Goal: Check status

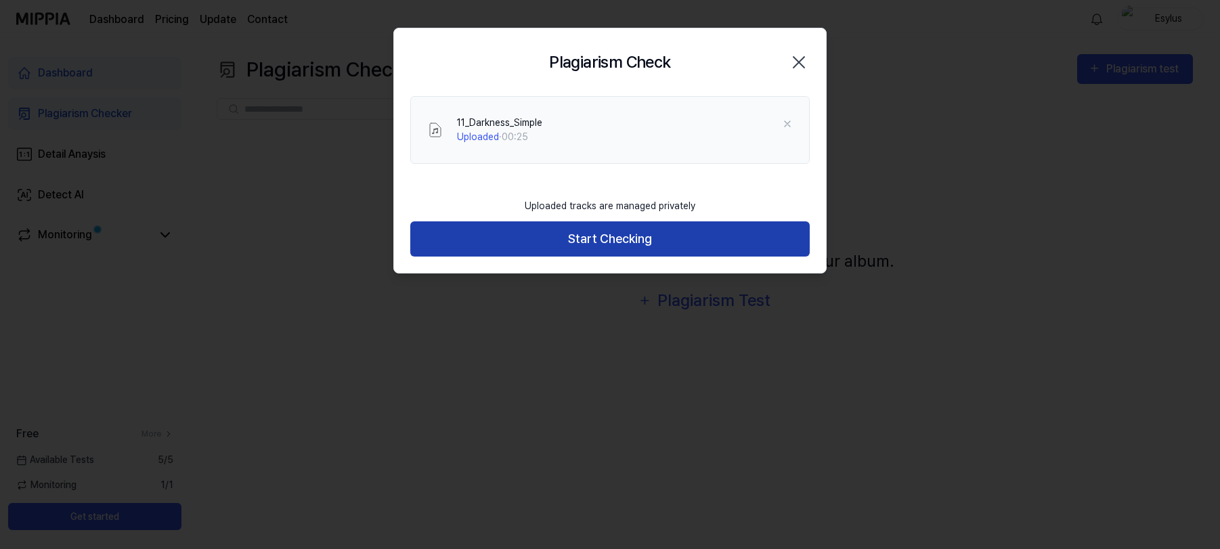
click at [613, 246] on button "Start Checking" at bounding box center [610, 239] width 400 height 36
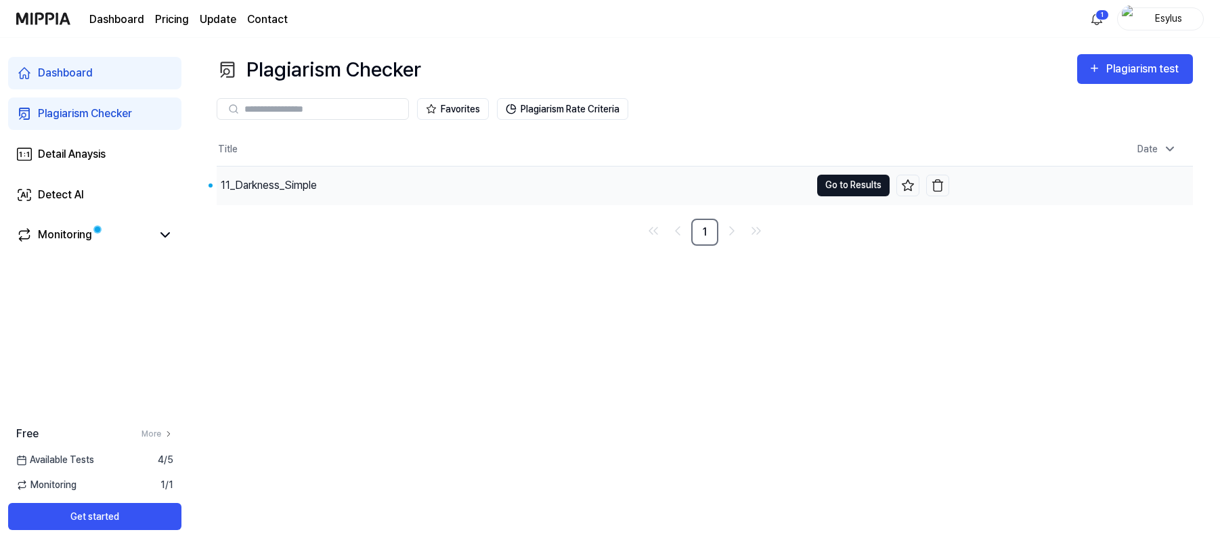
click at [859, 186] on button "Go to Results" at bounding box center [853, 186] width 72 height 22
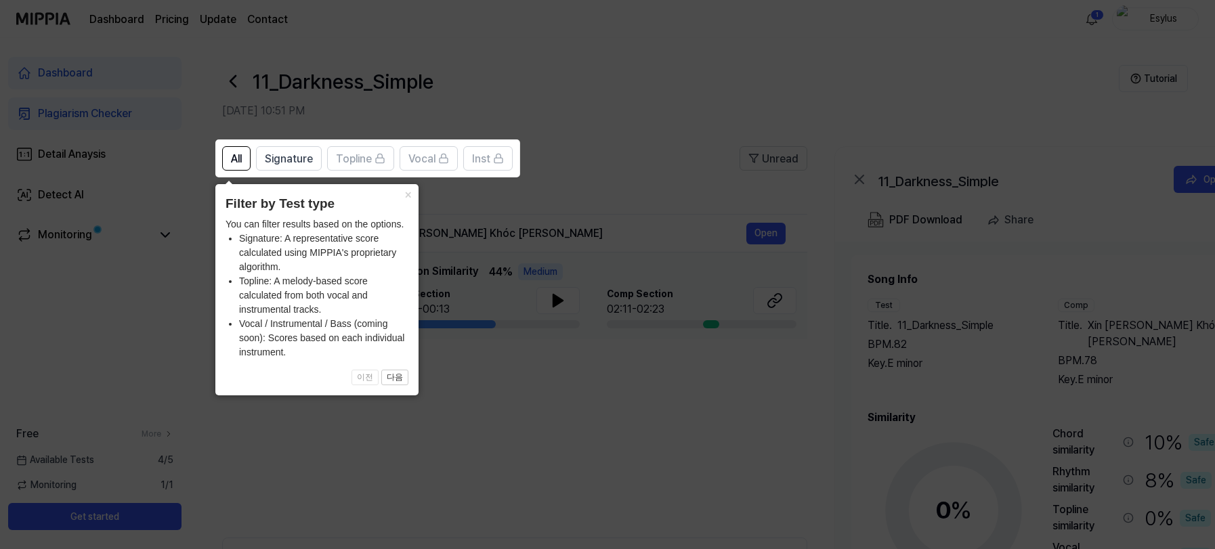
click at [543, 349] on icon at bounding box center [610, 274] width 1220 height 549
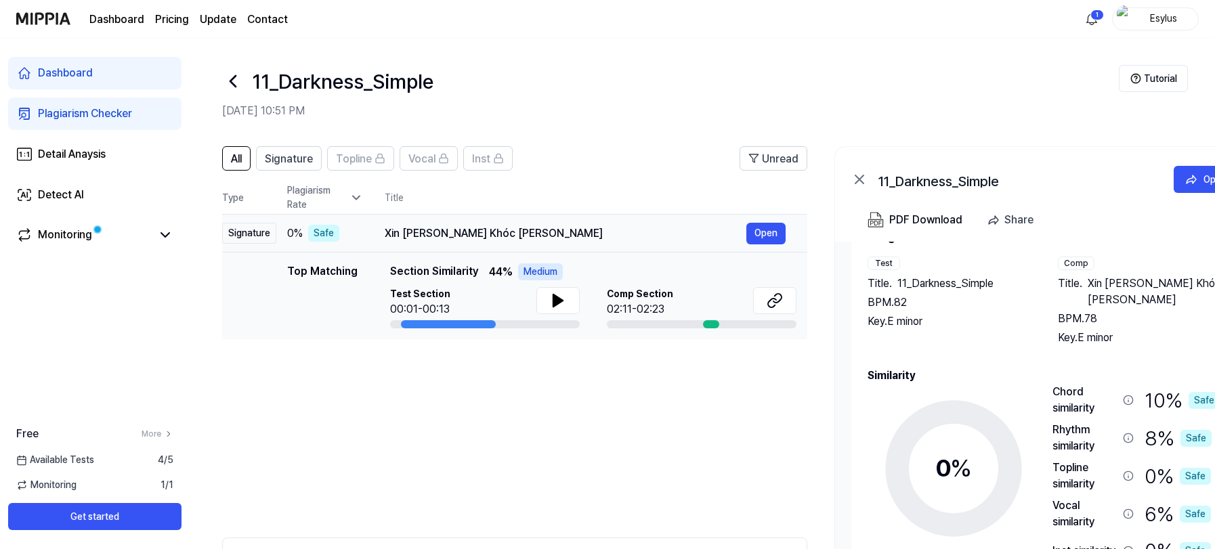
drag, startPoint x: 519, startPoint y: 234, endPoint x: 603, endPoint y: 236, distance: 84.0
click at [605, 236] on div "Xin [PERSON_NAME] Khóc [PERSON_NAME]" at bounding box center [566, 233] width 362 height 16
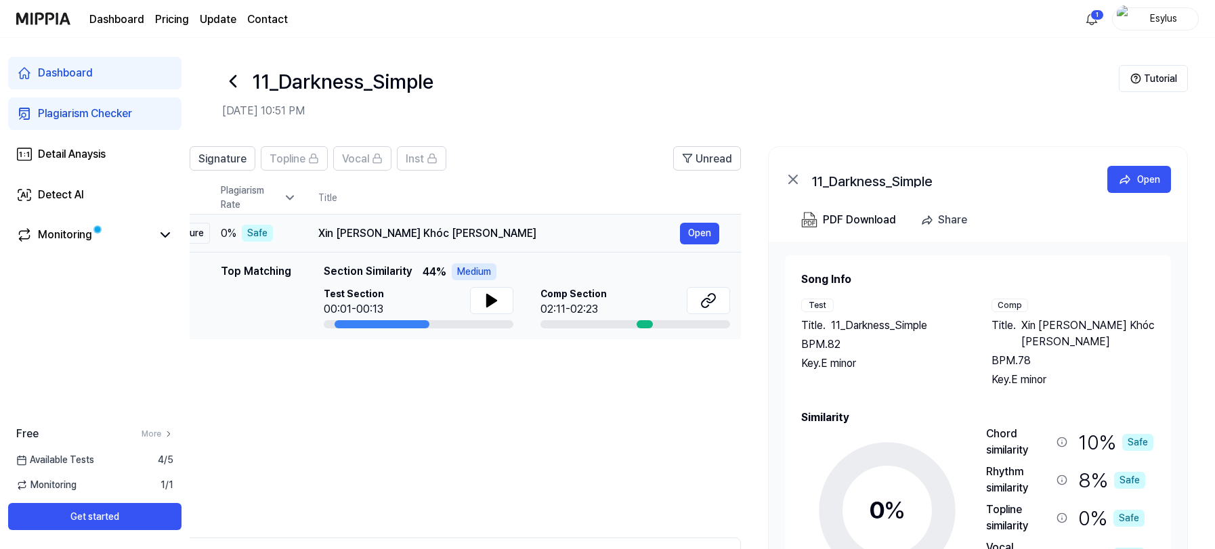
scroll to position [0, 23]
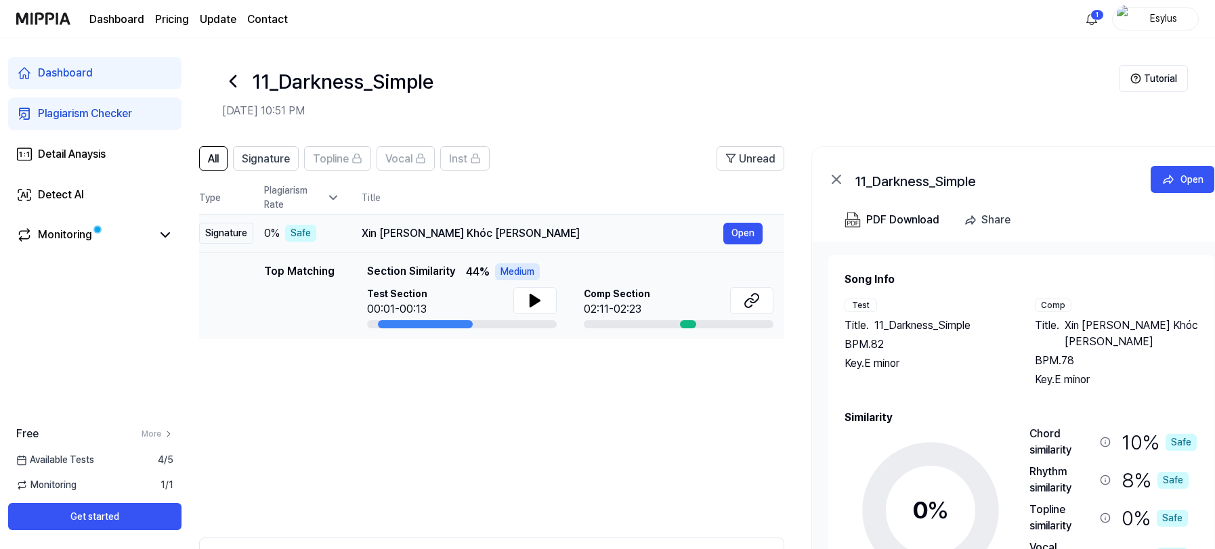
drag, startPoint x: 515, startPoint y: 230, endPoint x: 448, endPoint y: 231, distance: 66.4
click at [492, 228] on div "Xin [PERSON_NAME] Khóc [PERSON_NAME]" at bounding box center [543, 233] width 362 height 16
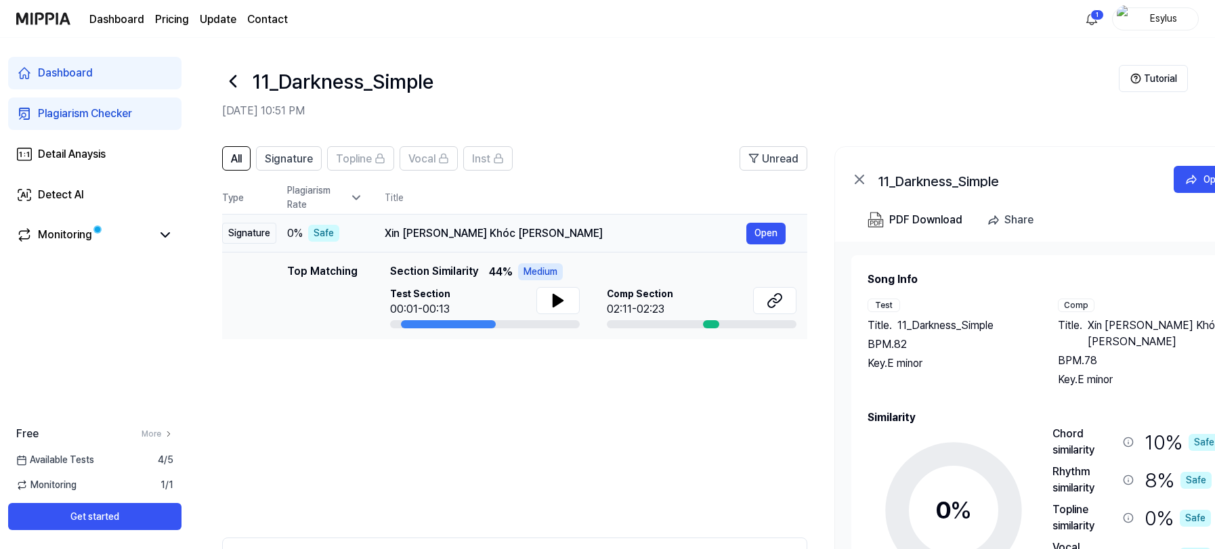
drag, startPoint x: 363, startPoint y: 232, endPoint x: 575, endPoint y: 235, distance: 212.0
click at [575, 235] on div "Xin [PERSON_NAME] Khóc [PERSON_NAME]" at bounding box center [566, 233] width 362 height 16
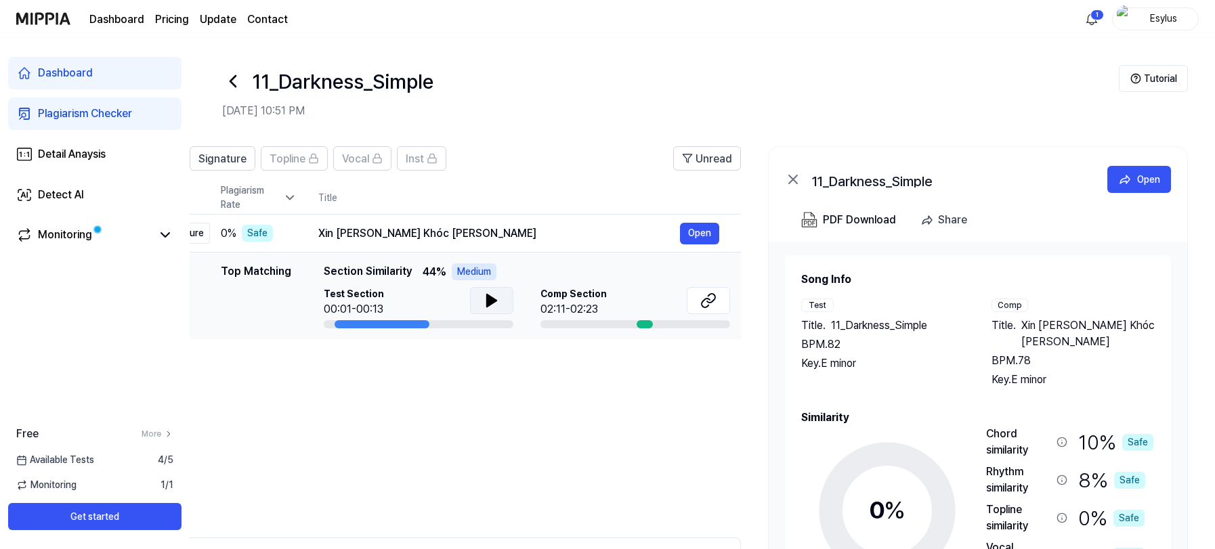
click at [492, 300] on icon at bounding box center [491, 301] width 9 height 12
click at [493, 300] on icon at bounding box center [494, 300] width 3 height 11
click at [709, 305] on icon at bounding box center [708, 301] width 16 height 16
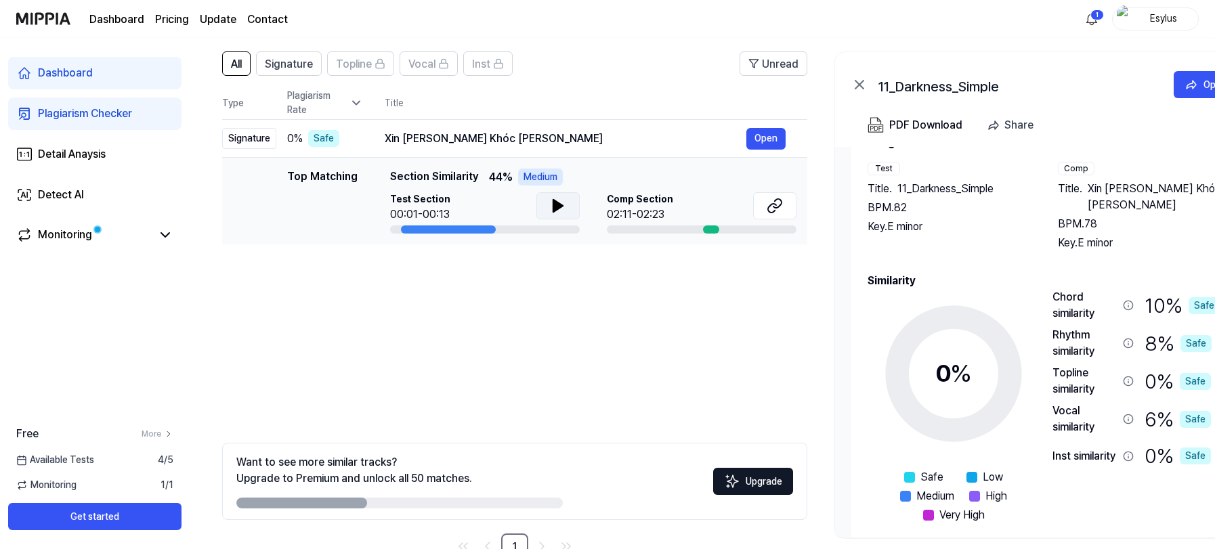
scroll to position [16, 0]
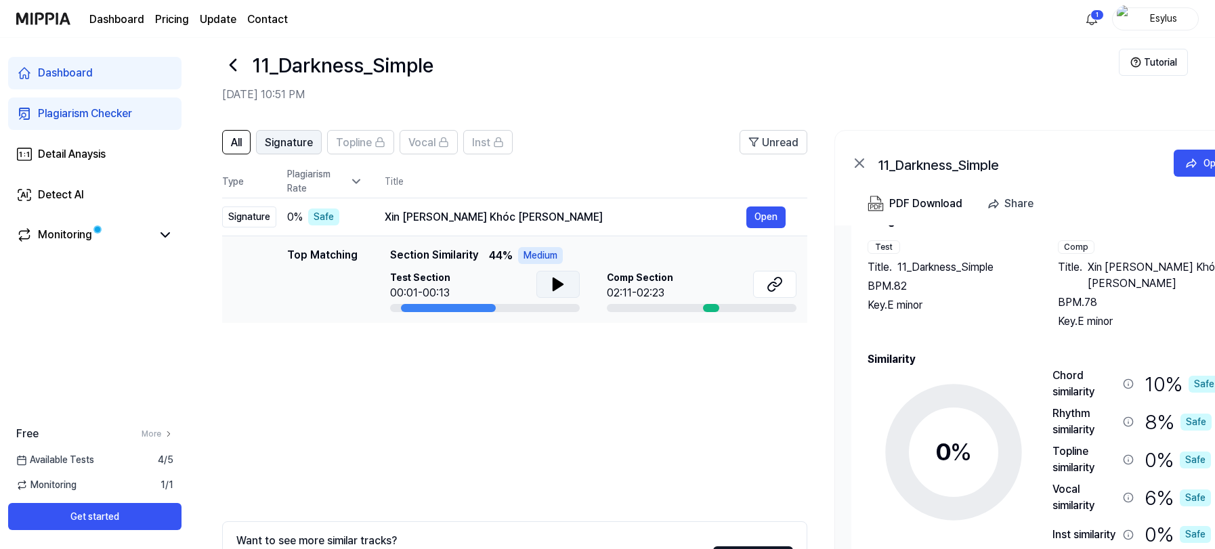
click at [292, 143] on span "Signature" at bounding box center [289, 143] width 48 height 16
click at [299, 141] on span "Signature" at bounding box center [289, 143] width 48 height 16
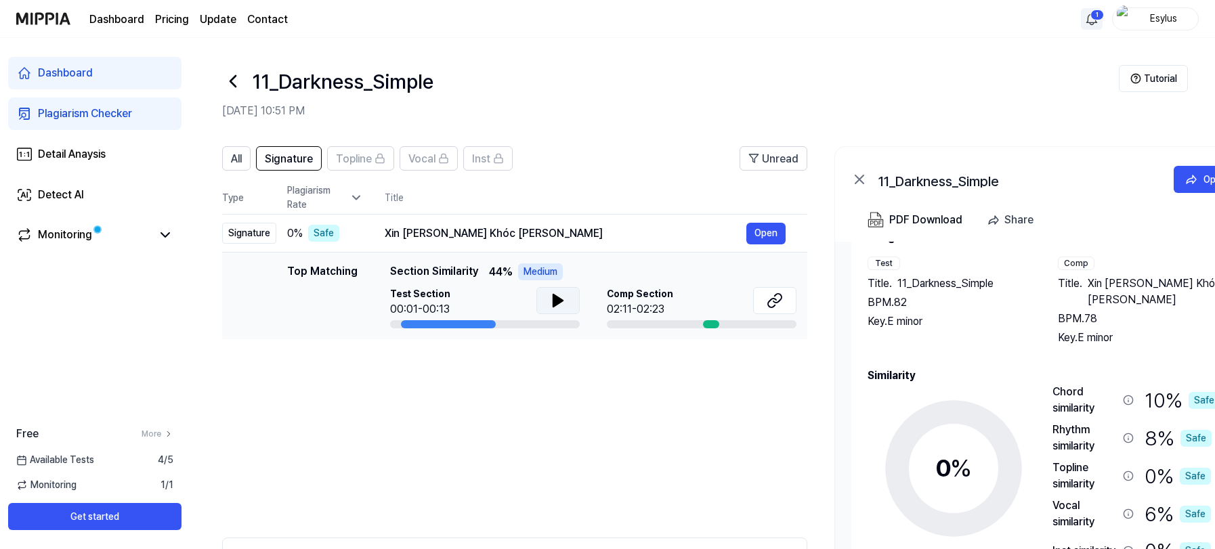
click at [1089, 16] on html "Dashboard Pricing Update Contact 1 Esylus Dashboard Plagiarism Checker Detail A…" at bounding box center [607, 274] width 1215 height 549
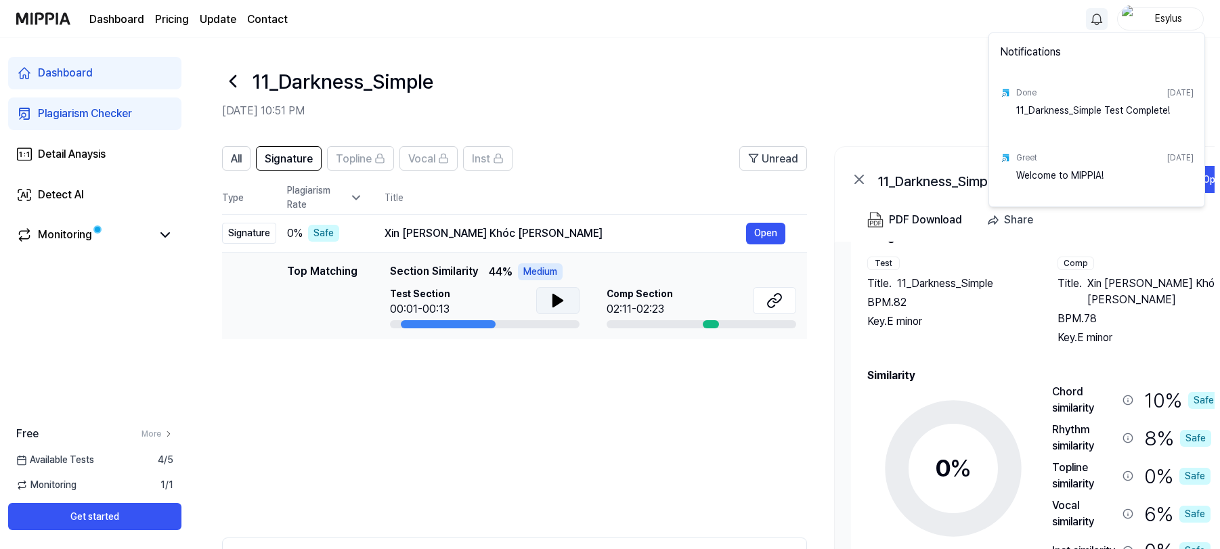
click at [546, 91] on html "Dashboard Pricing Update Contact Esylus Dashboard Plagiarism Checker Detail Ana…" at bounding box center [610, 274] width 1220 height 549
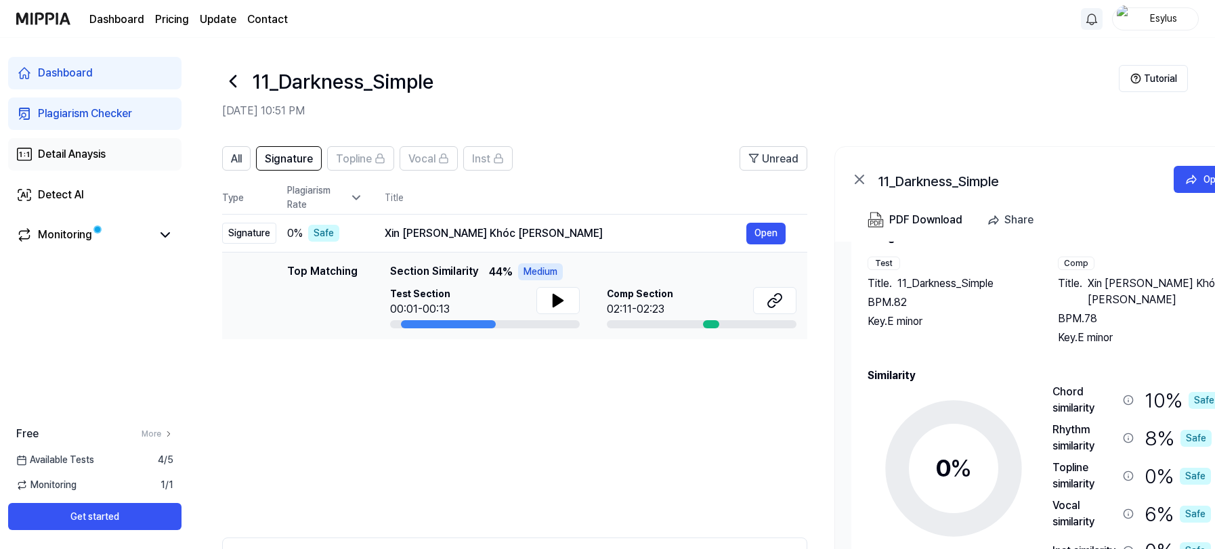
click at [76, 154] on div "Detail Anaysis" at bounding box center [72, 154] width 68 height 16
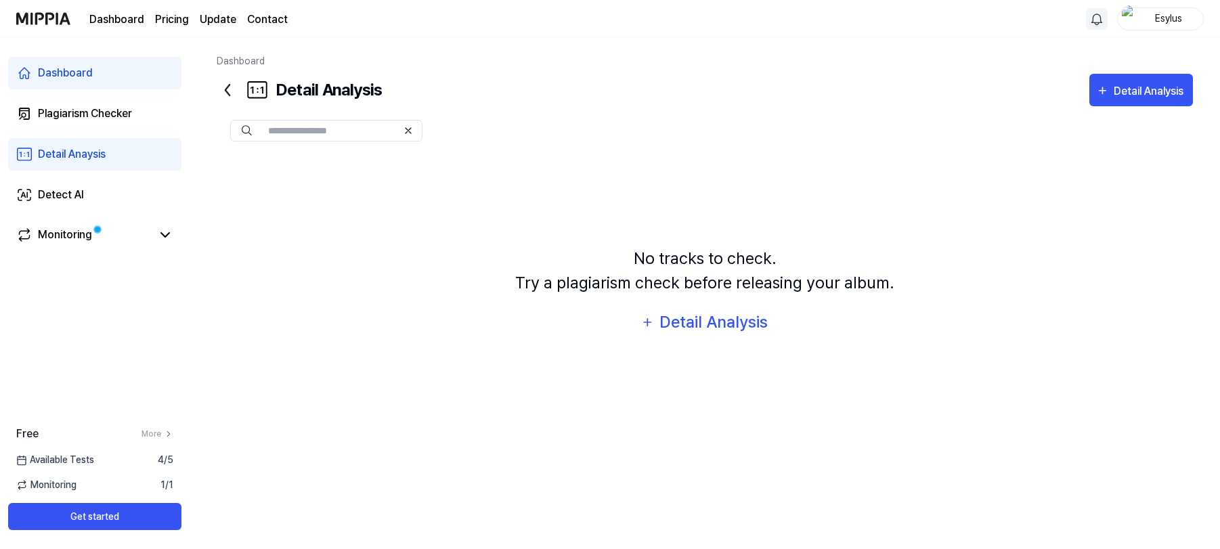
click at [339, 131] on input "text" at bounding box center [332, 131] width 129 height 12
click at [64, 242] on div "Monitoring" at bounding box center [65, 235] width 54 height 16
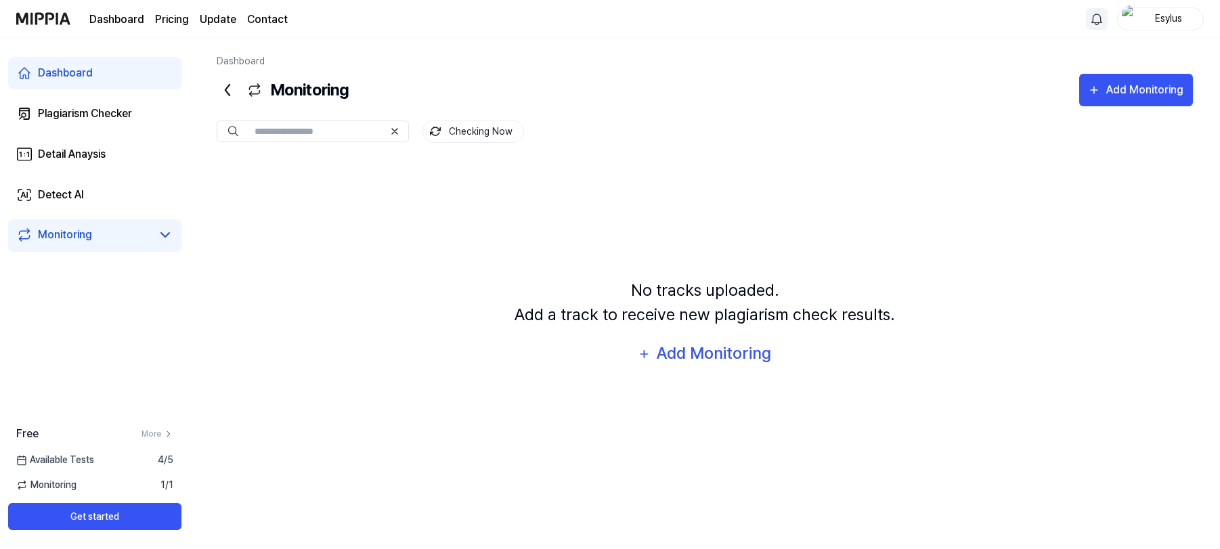
click at [171, 234] on icon at bounding box center [165, 235] width 16 height 16
click at [101, 117] on div "Plagiarism Checker" at bounding box center [85, 114] width 94 height 16
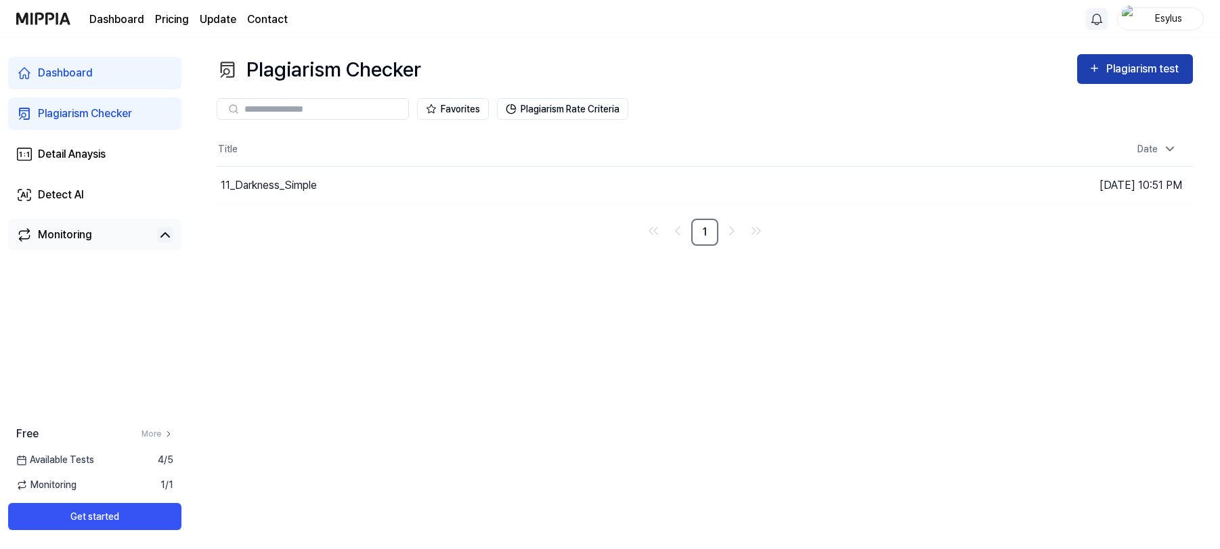
click at [1125, 58] on button "Plagiarism test" at bounding box center [1135, 69] width 116 height 30
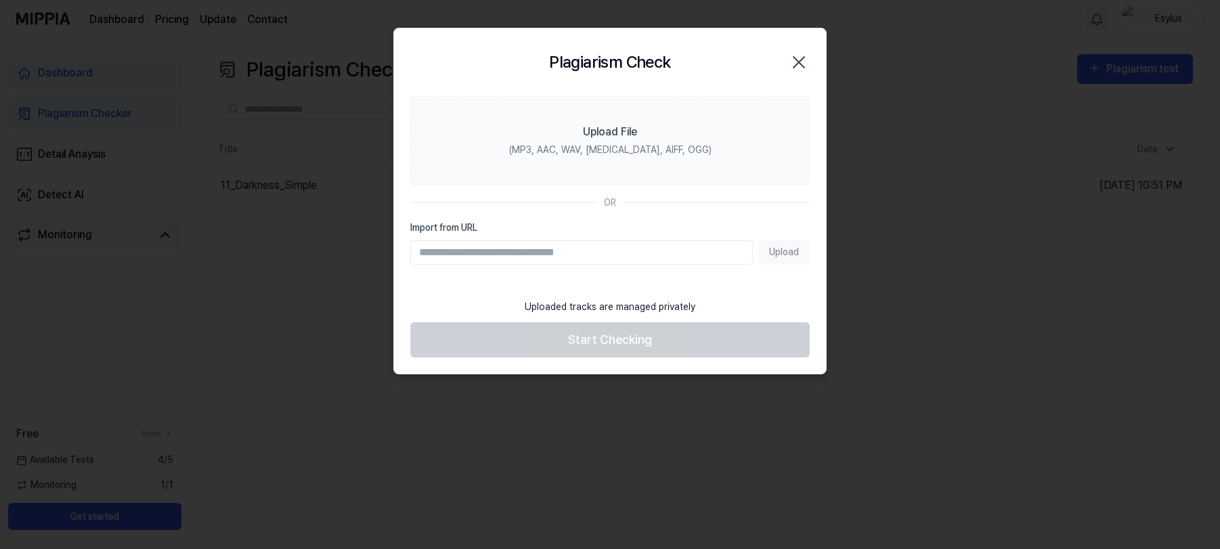
click at [234, 277] on div at bounding box center [610, 274] width 1220 height 549
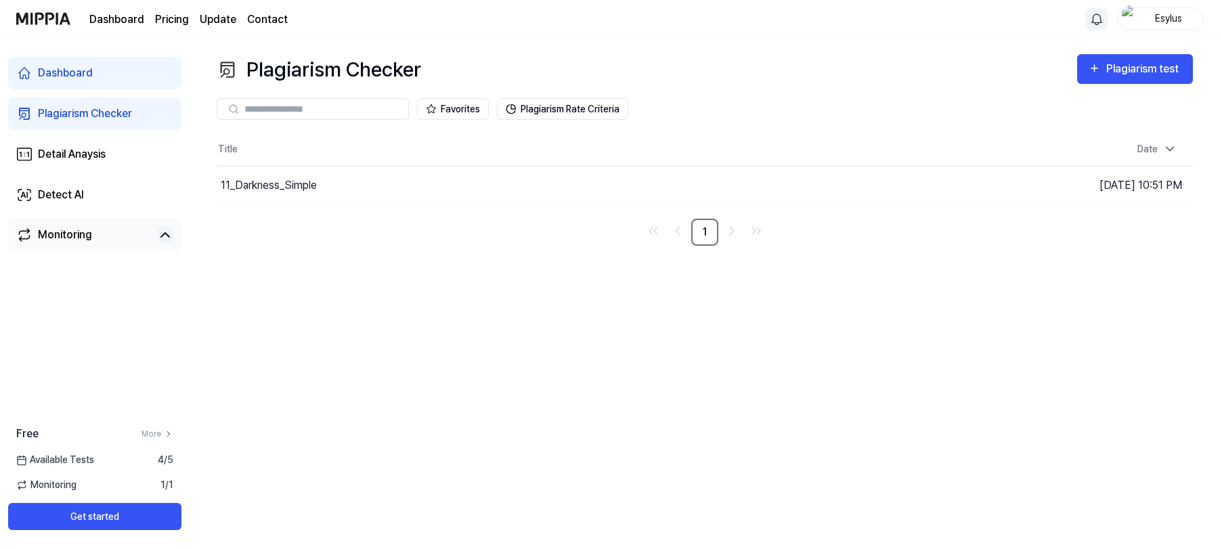
click at [307, 245] on nav "1" at bounding box center [705, 232] width 976 height 27
click at [560, 108] on button "Plagiarism Rate Criteria" at bounding box center [562, 109] width 131 height 22
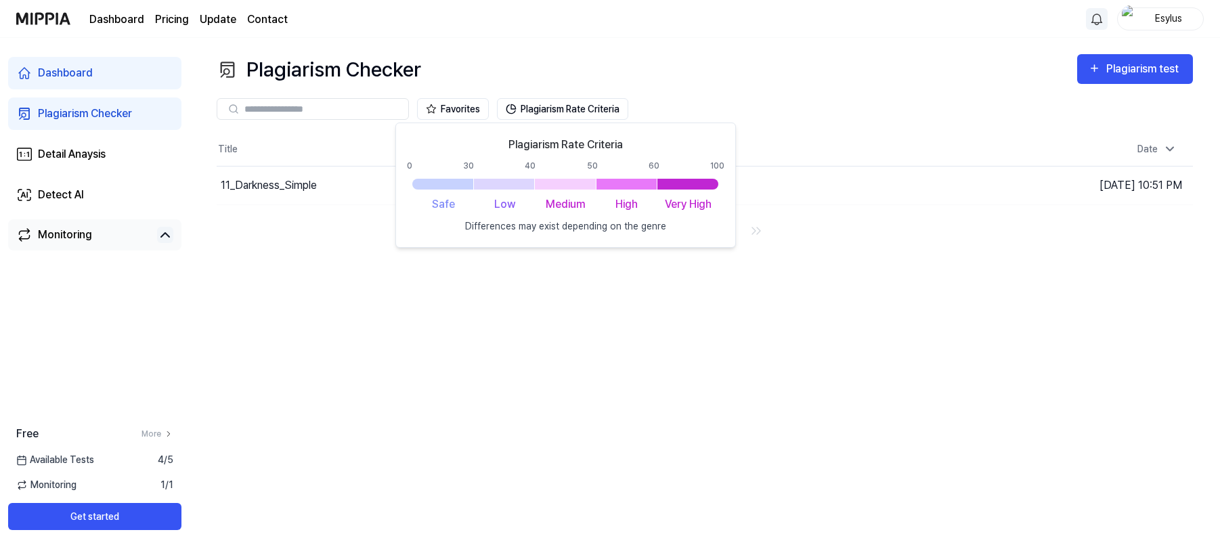
drag, startPoint x: 800, startPoint y: 242, endPoint x: 829, endPoint y: 224, distance: 34.0
click at [800, 242] on nav "1" at bounding box center [705, 232] width 976 height 27
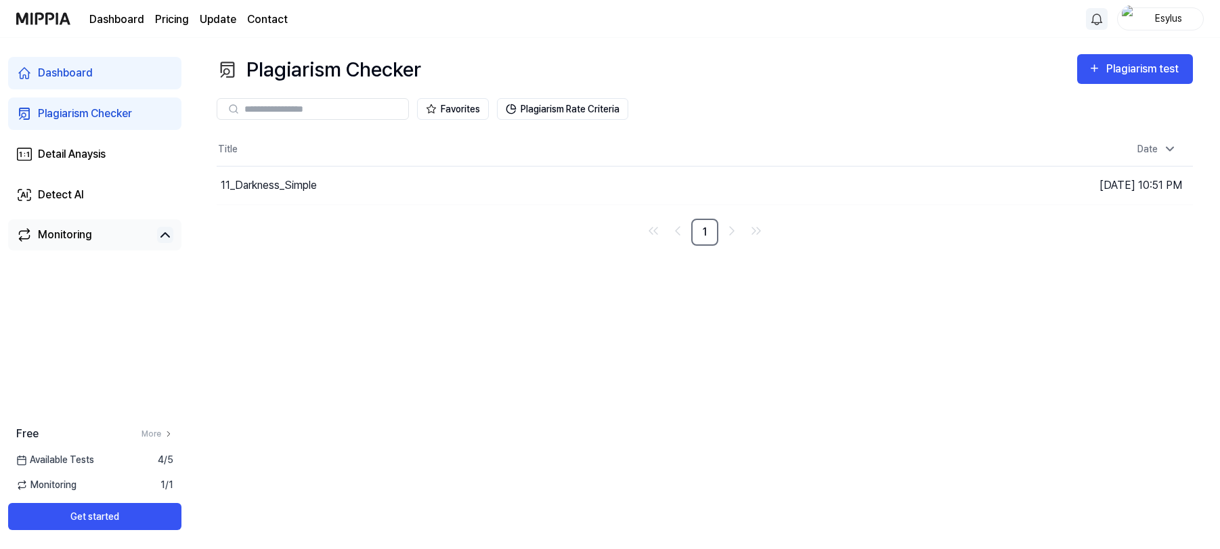
click at [1150, 18] on div "Esylus" at bounding box center [1168, 18] width 53 height 15
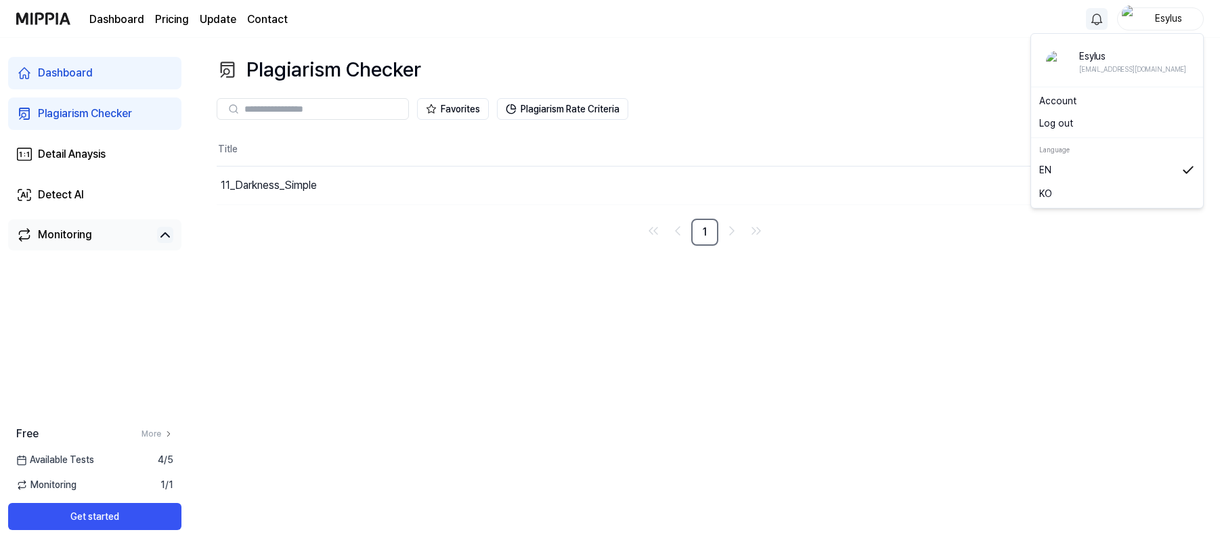
click at [1065, 94] on link "Account" at bounding box center [1117, 101] width 156 height 14
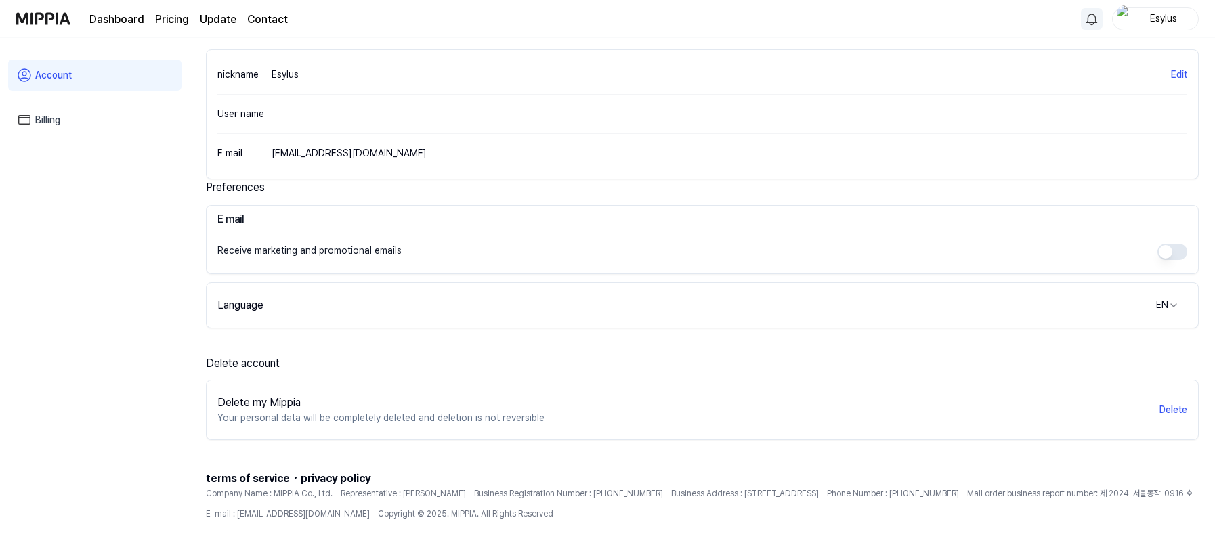
scroll to position [91, 0]
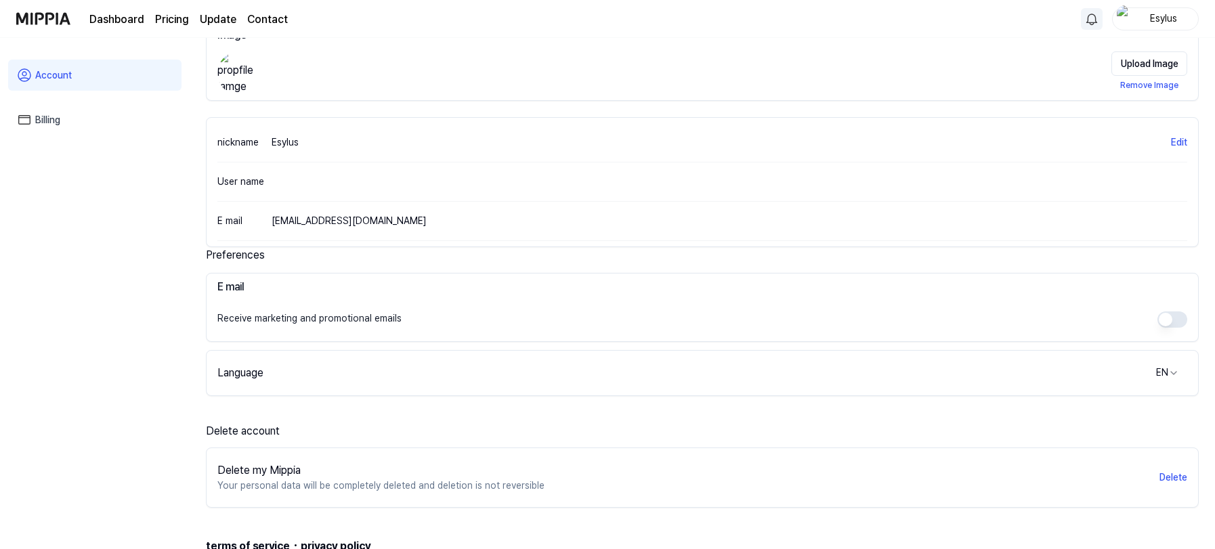
click at [52, 118] on link "Billing" at bounding box center [94, 119] width 173 height 31
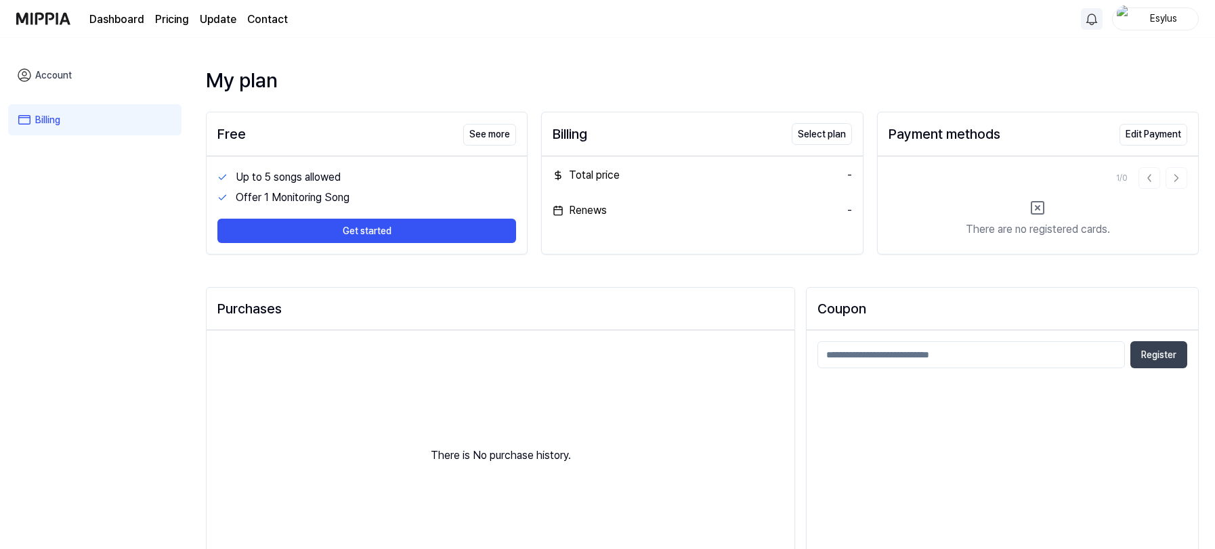
click at [51, 16] on img at bounding box center [43, 18] width 54 height 37
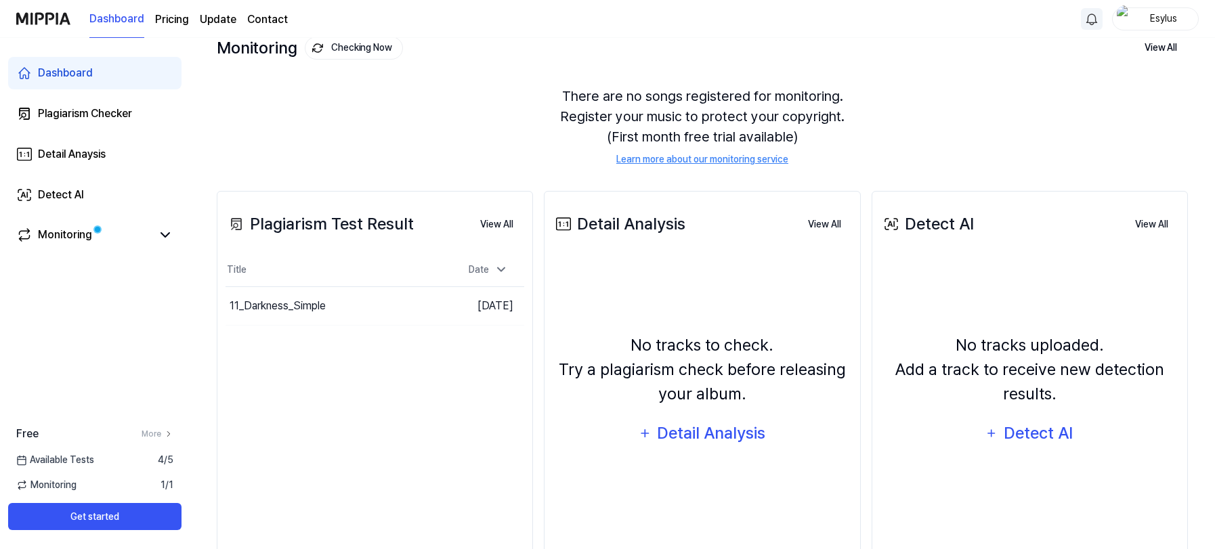
scroll to position [100, 0]
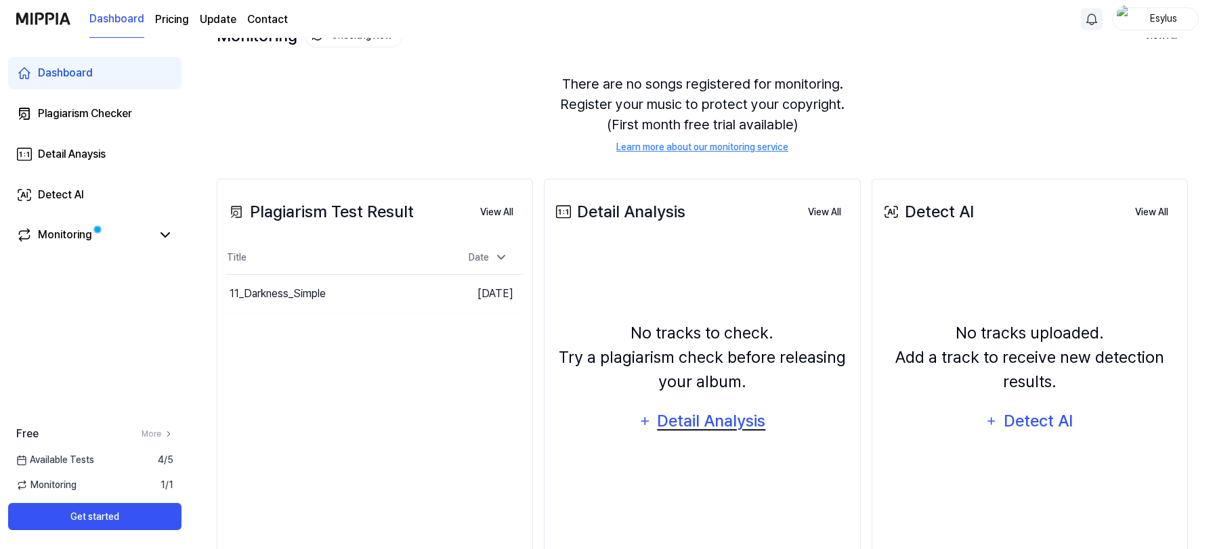
click at [734, 427] on div "Detail Analysis" at bounding box center [711, 421] width 110 height 26
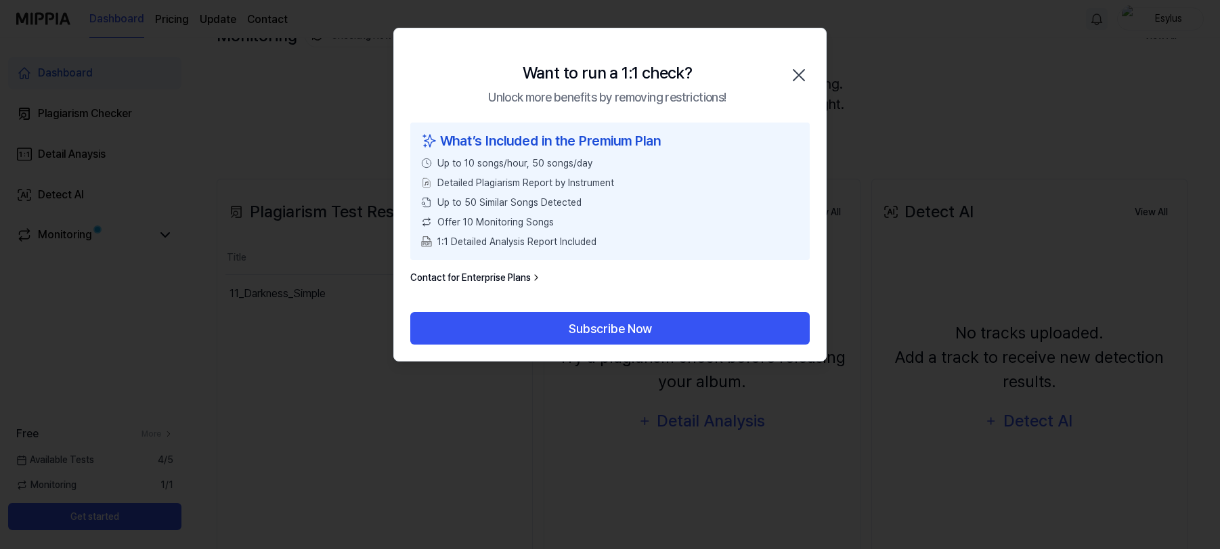
click at [799, 64] on icon "button" at bounding box center [799, 75] width 22 height 22
